Goal: Task Accomplishment & Management: Manage account settings

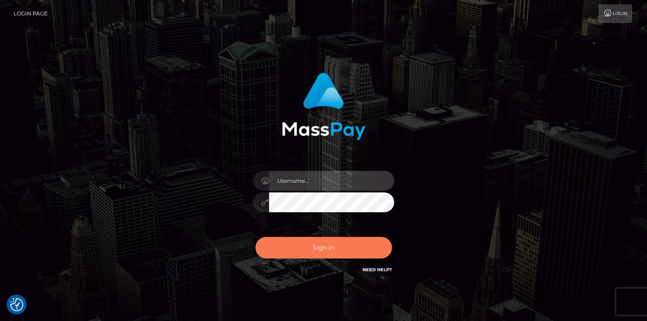
type input "mariolabugaj"
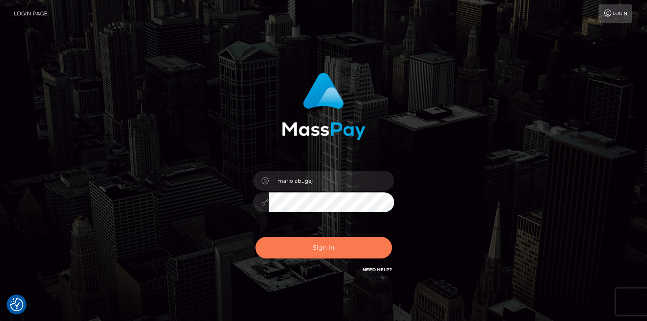
click at [320, 250] on button "Sign in" at bounding box center [324, 248] width 137 height 22
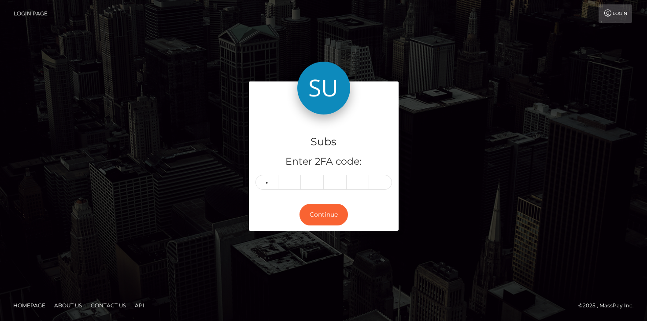
type input "6"
type input "1"
type input "9"
type input "4"
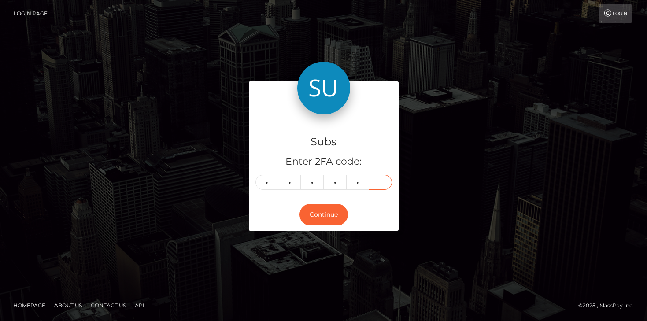
type input "3"
